Goal: Information Seeking & Learning: Find specific fact

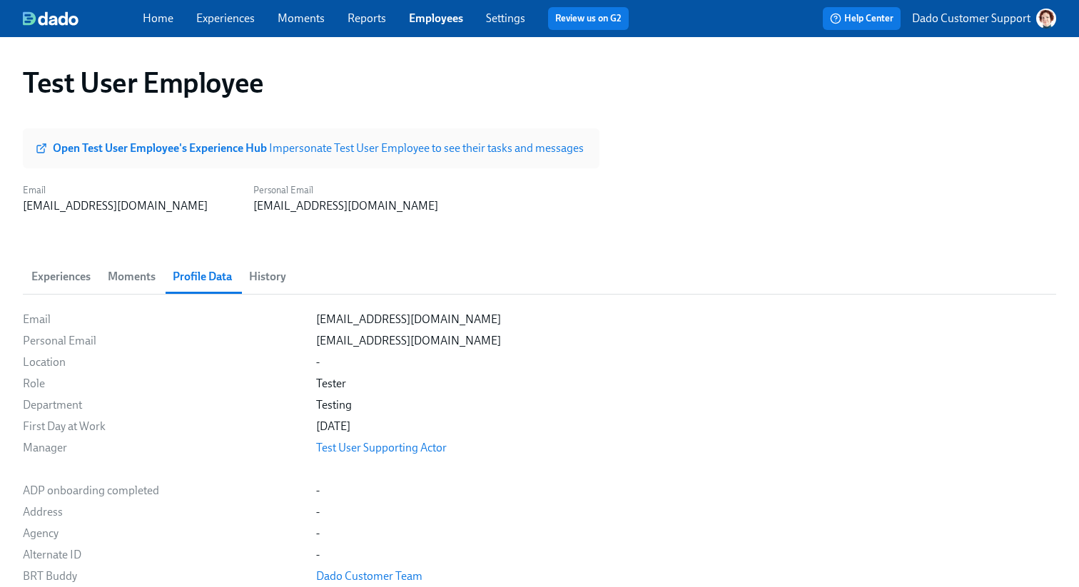
scroll to position [775, 0]
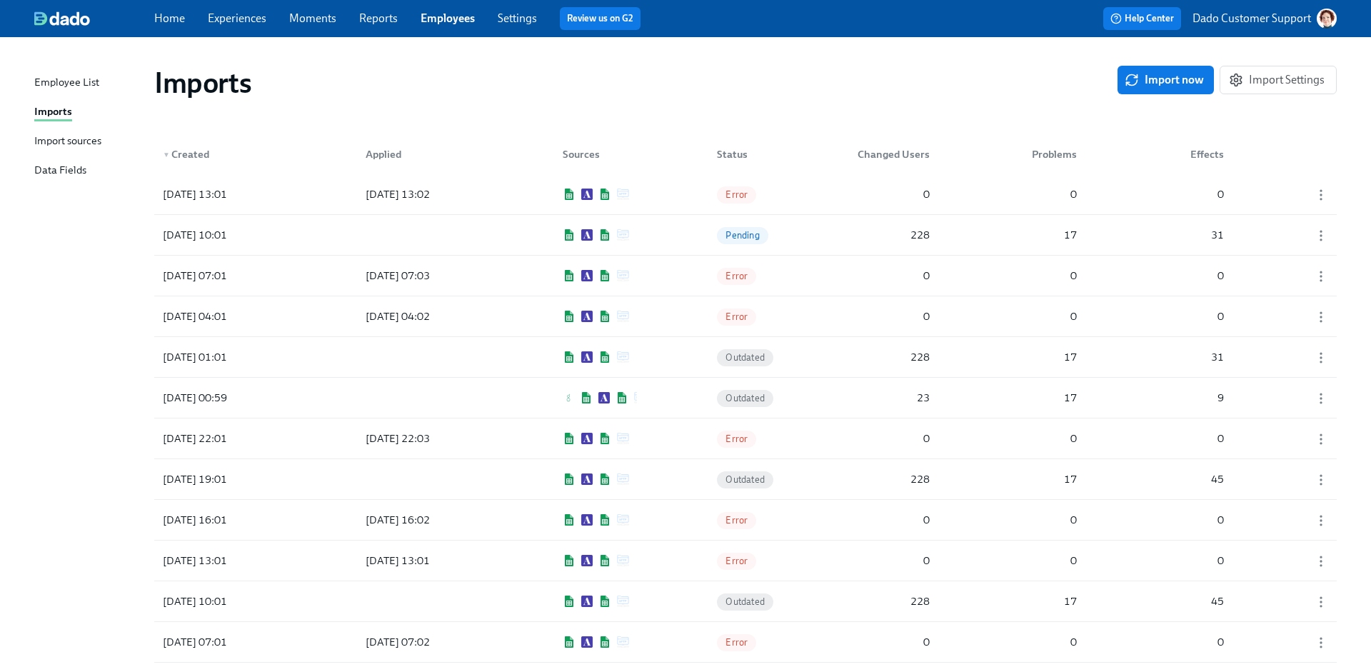
click at [441, 13] on link "Employees" at bounding box center [447, 18] width 54 height 14
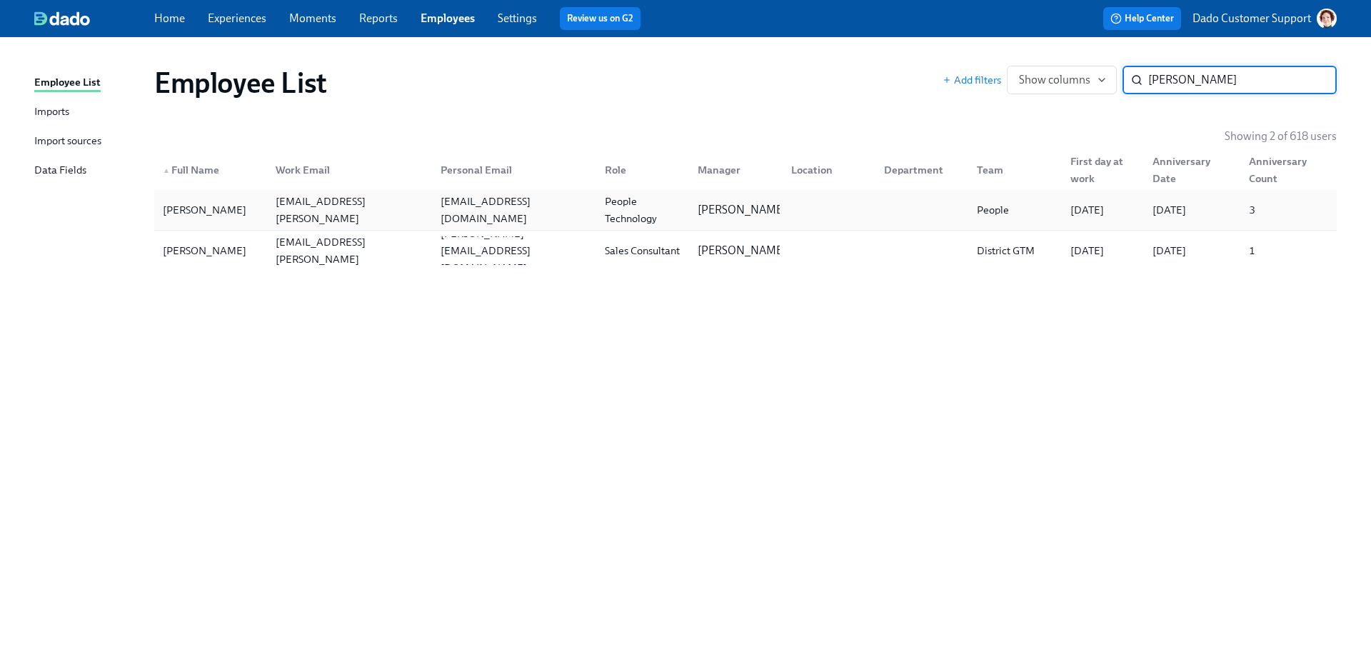
type input "[PERSON_NAME]"
click at [610, 212] on div "People Technology" at bounding box center [642, 210] width 87 height 34
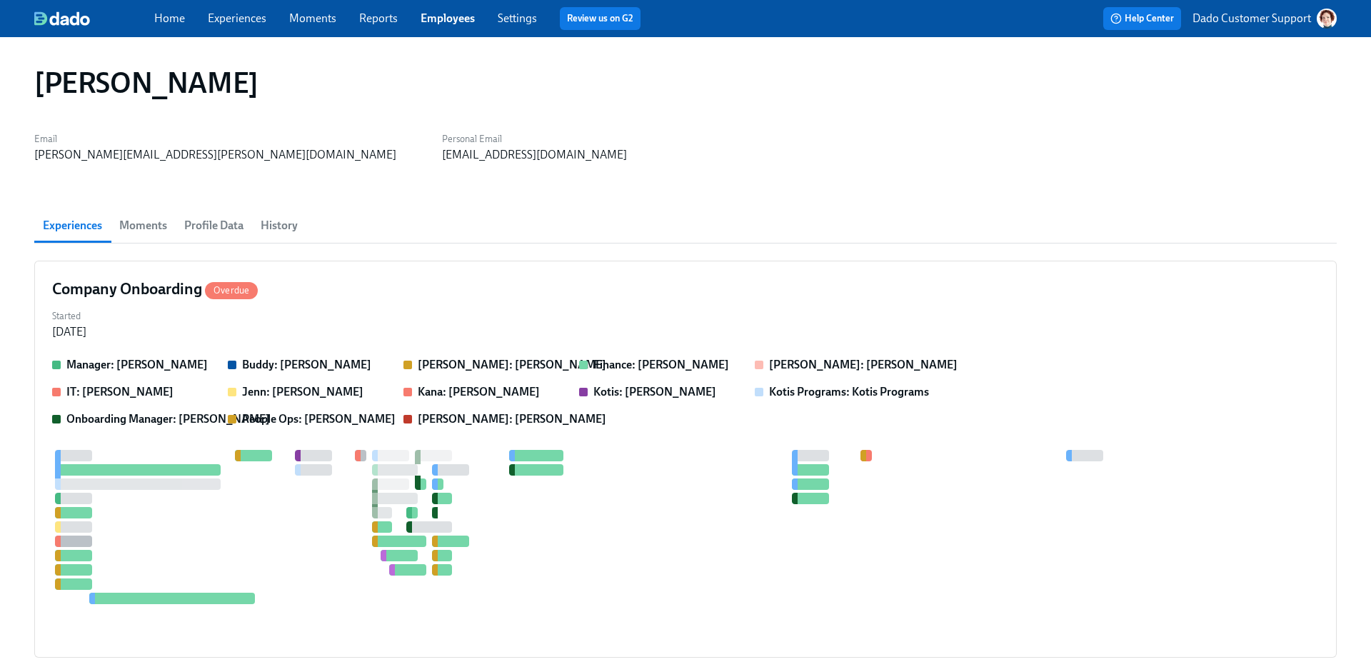
scroll to position [0, 92]
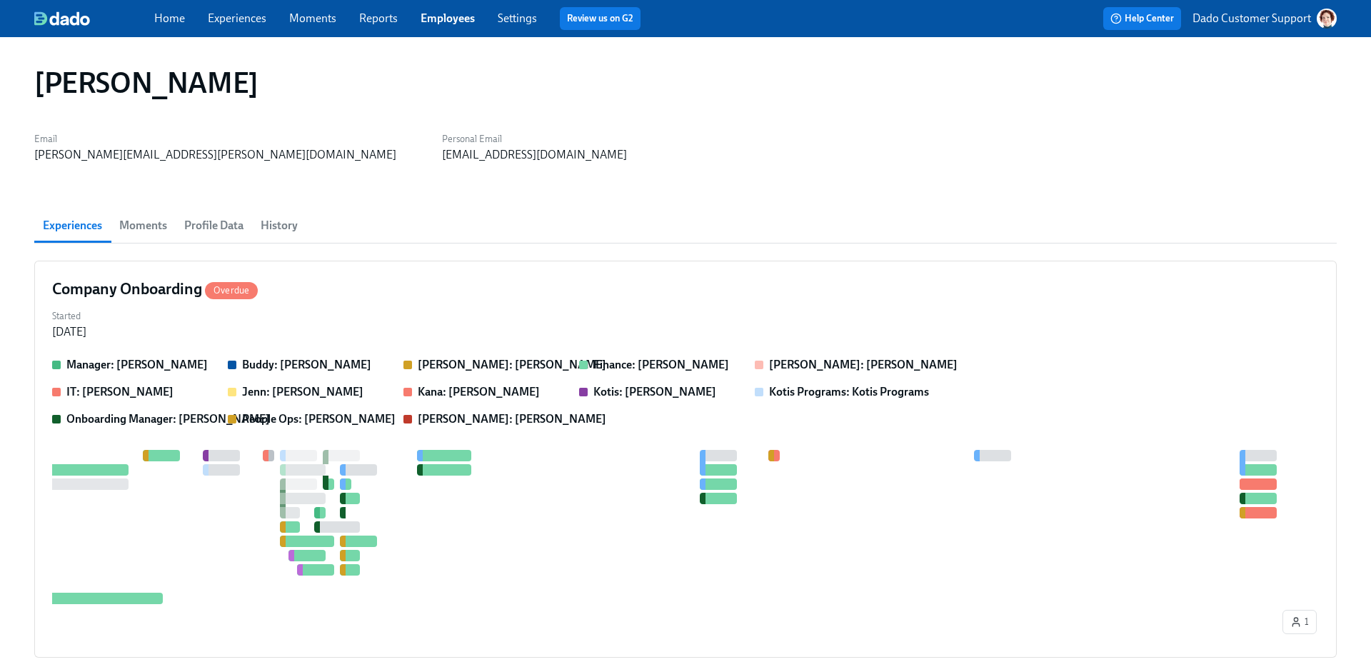
click at [270, 223] on span "History" at bounding box center [279, 226] width 37 height 20
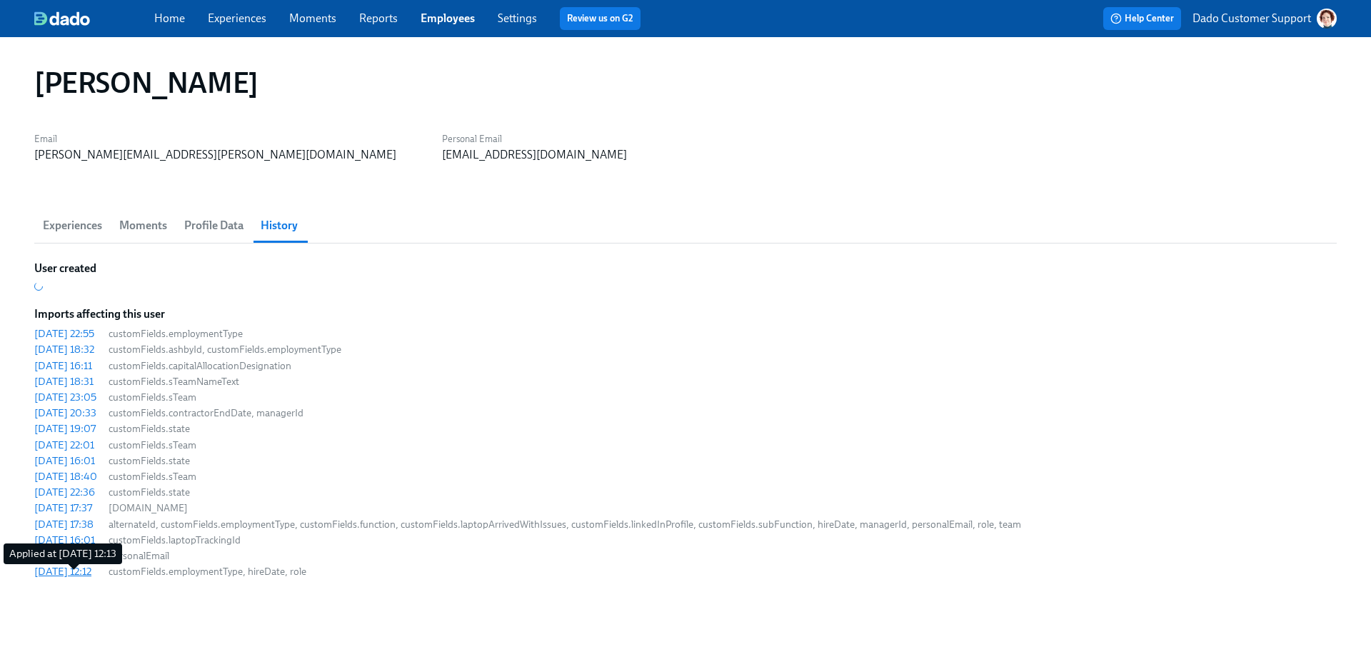
click at [61, 577] on div "2024/03/01 12:12" at bounding box center [62, 571] width 57 height 14
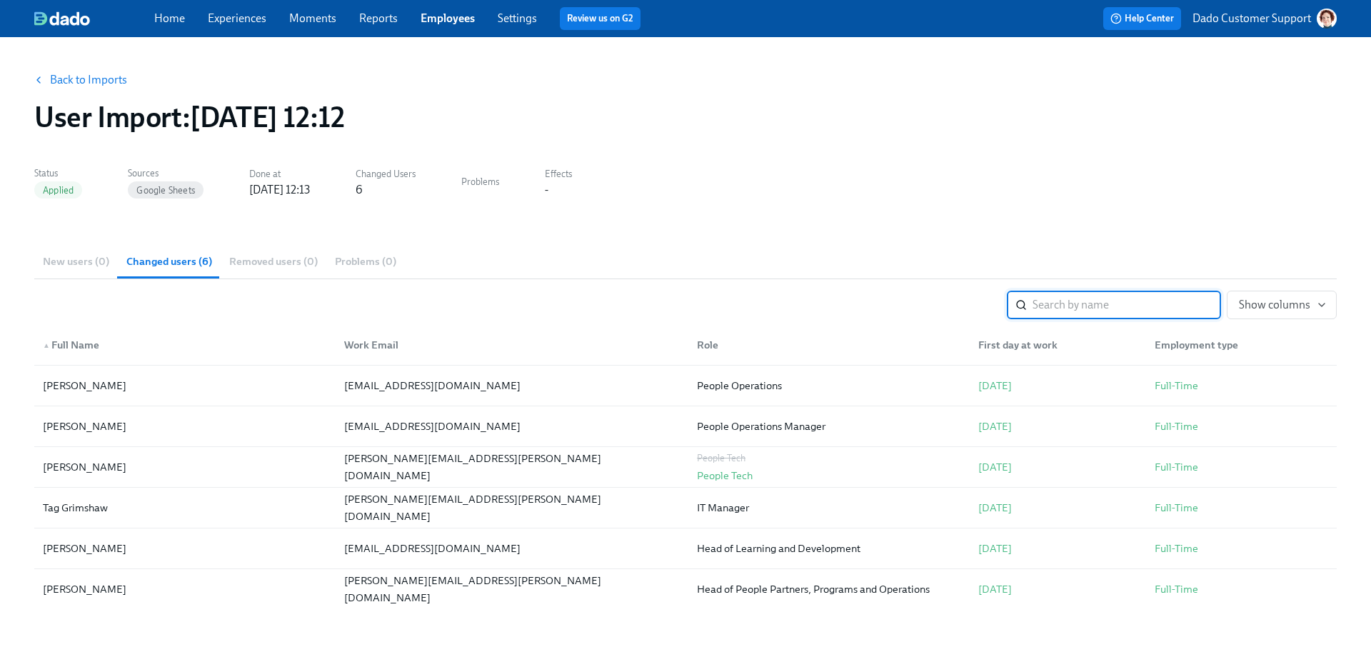
click at [705, 226] on div "Back to Imports User Import : 2024/03/01 12:12 Status Applied Sources Google Sh…" at bounding box center [685, 458] width 1302 height 809
